Goal: Book appointment/travel/reservation

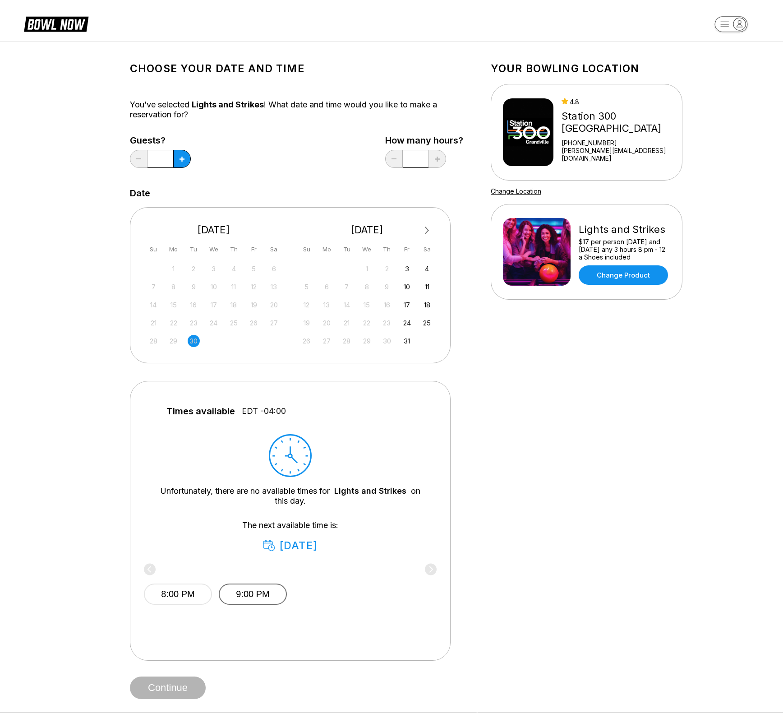
click at [246, 590] on button "9:00 PM" at bounding box center [253, 593] width 68 height 21
click at [163, 688] on button "Continue" at bounding box center [168, 687] width 76 height 23
